Goal: Task Accomplishment & Management: Manage account settings

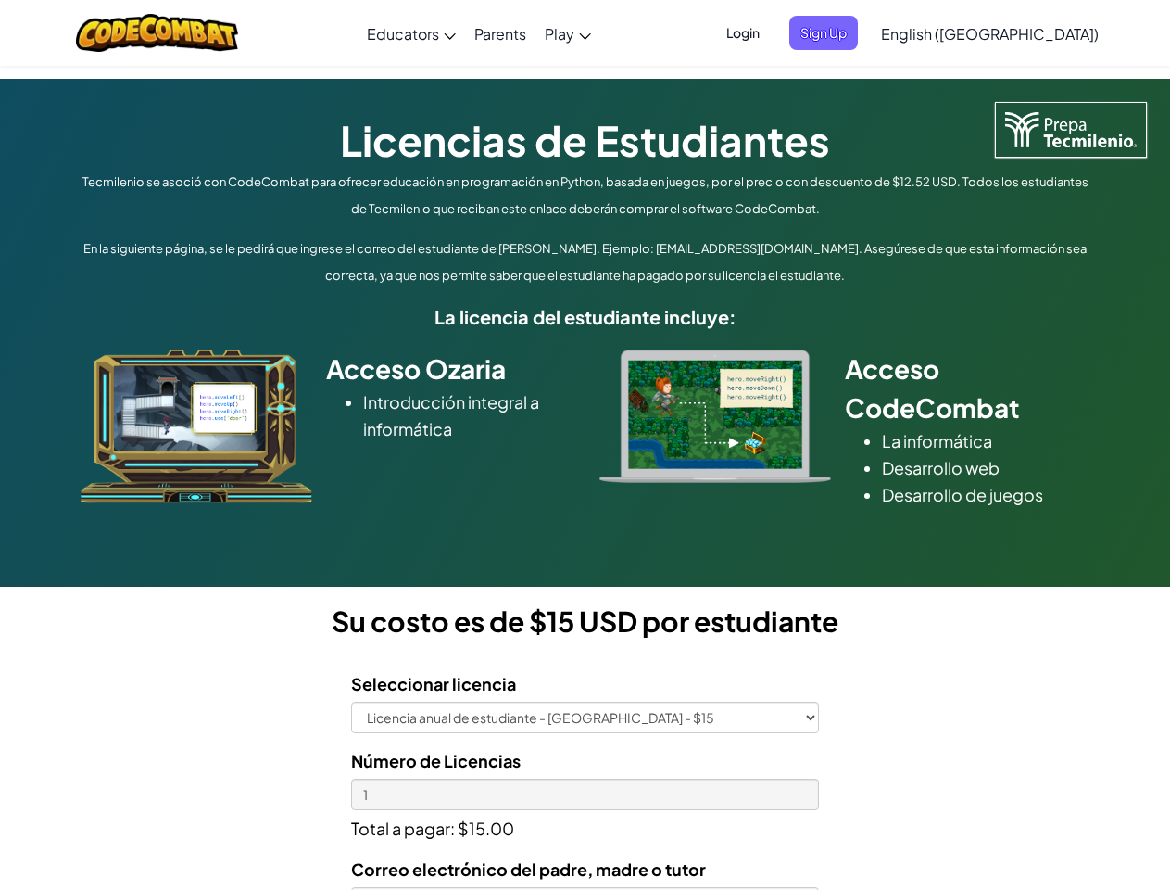
click at [586, 445] on div at bounding box center [715, 415] width 259 height 133
click at [771, 32] on span "Login" at bounding box center [743, 33] width 56 height 34
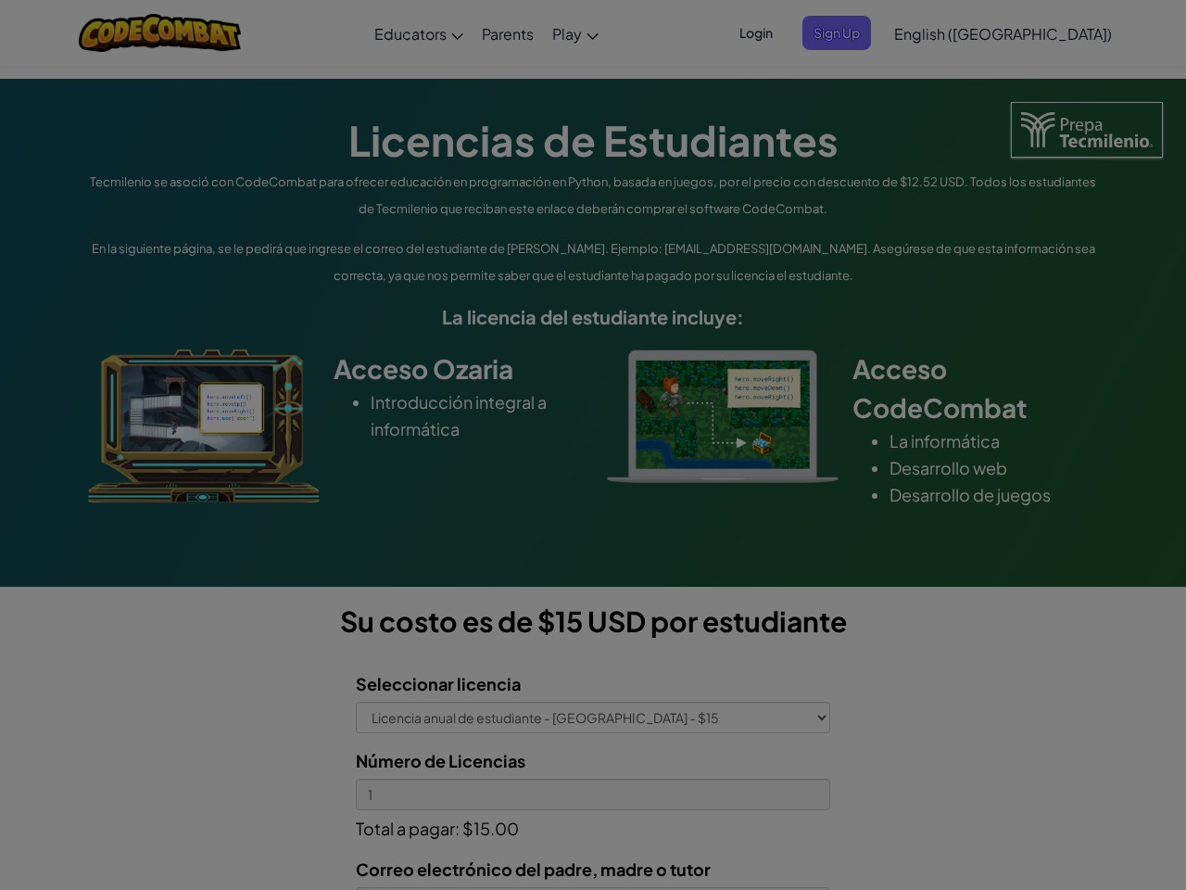
click at [0, 0] on input "Email or Username :" at bounding box center [0, 0] width 0 height 0
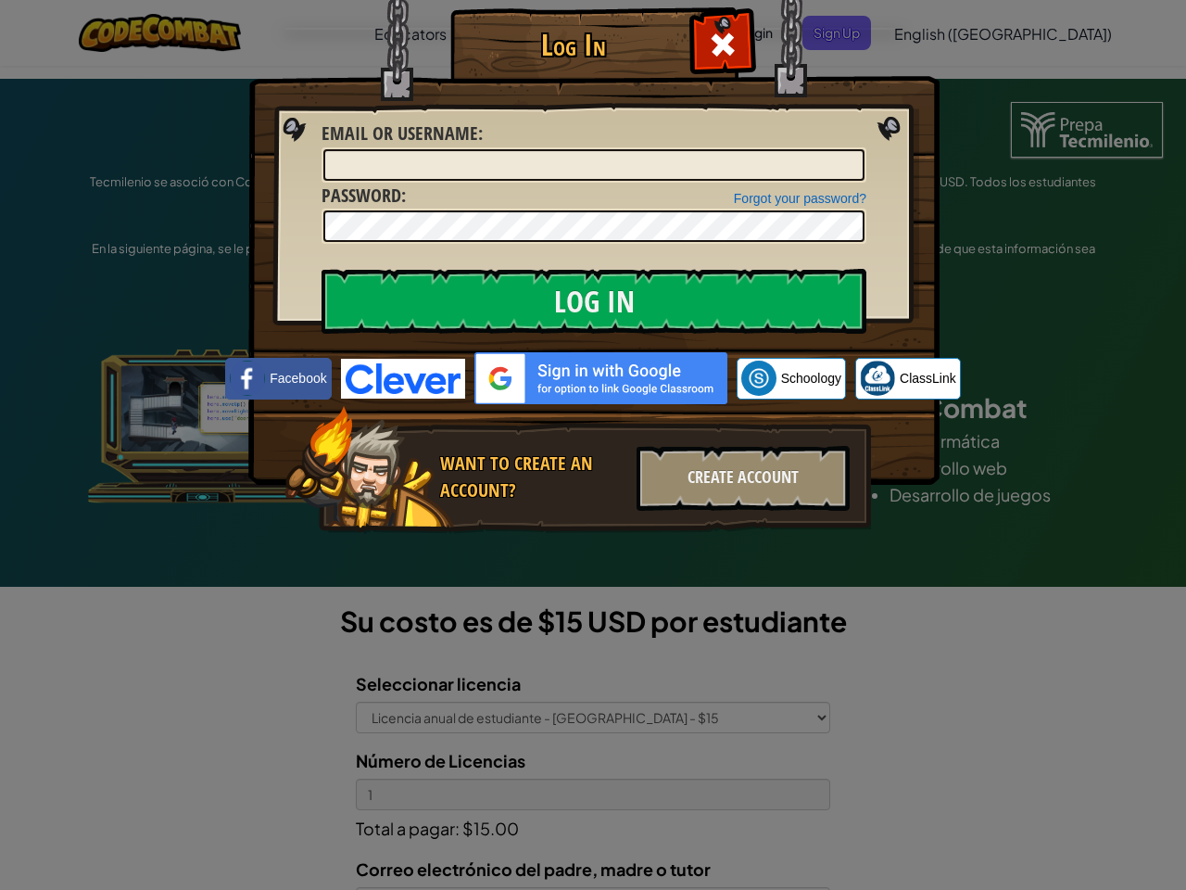
click at [937, 32] on div "Log In Unknown Error Email or Username : Forgot your password? Password : Log I…" at bounding box center [593, 445] width 1186 height 890
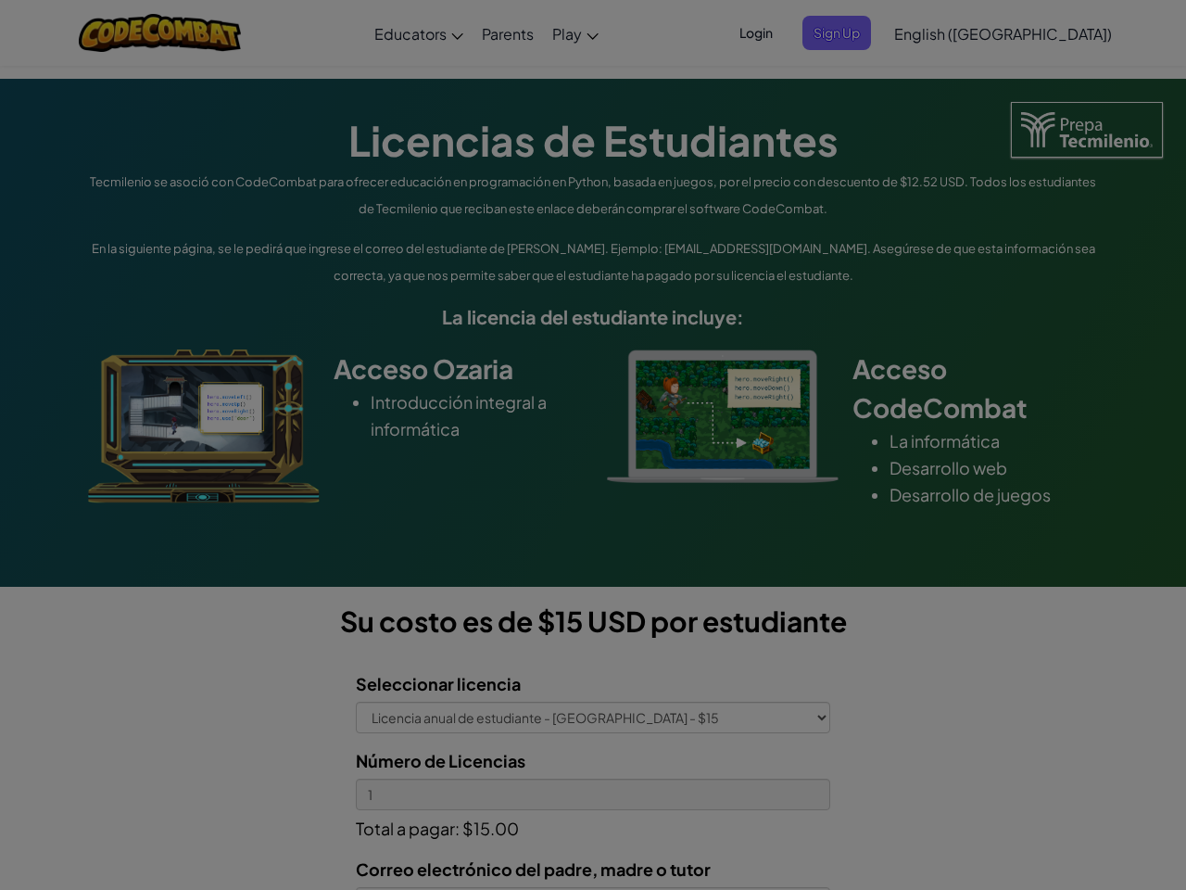
click at [937, 32] on div "Log In Unknown Error Email or Username : Forgot your password? Password : Log I…" at bounding box center [593, 445] width 1186 height 890
click at [1036, 33] on div at bounding box center [593, 445] width 1186 height 890
